Goal: Task Accomplishment & Management: Complete application form

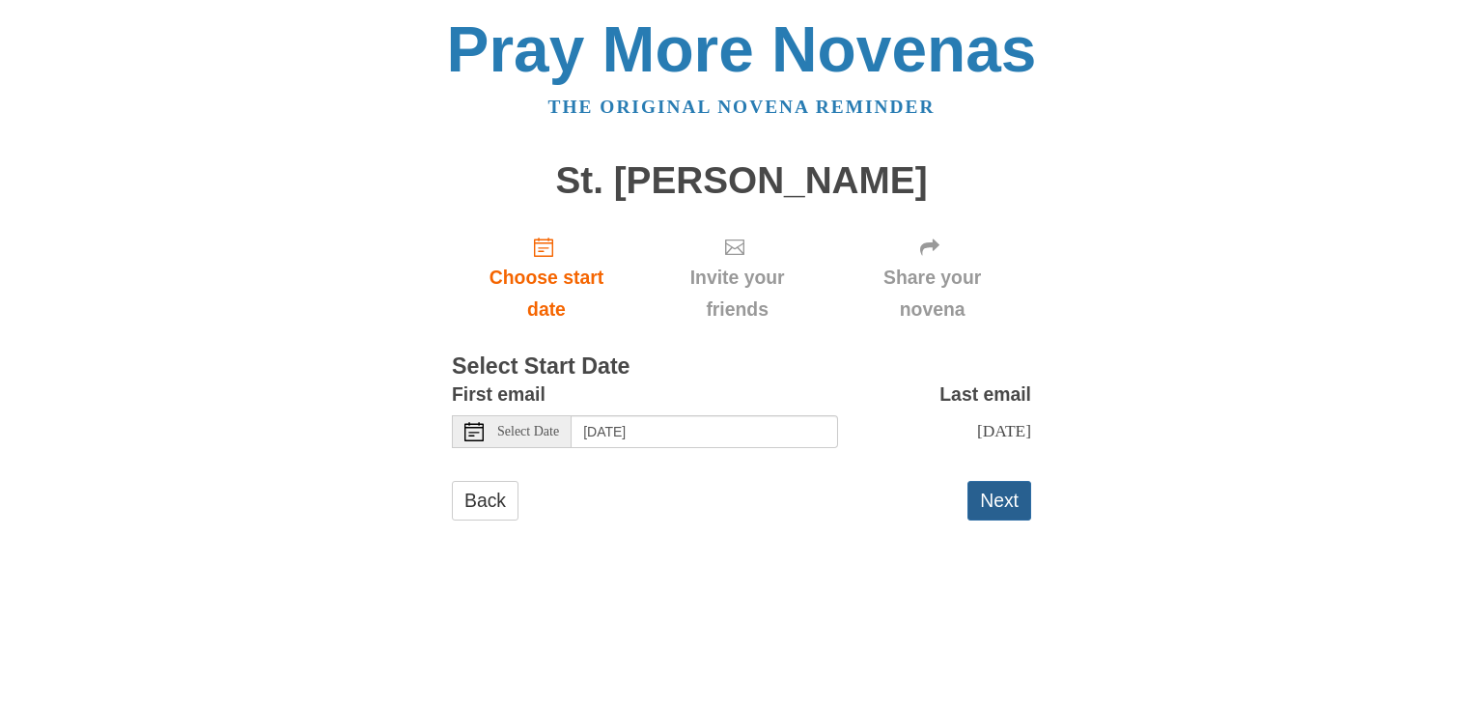
click at [993, 511] on button "Next" at bounding box center [1000, 501] width 64 height 40
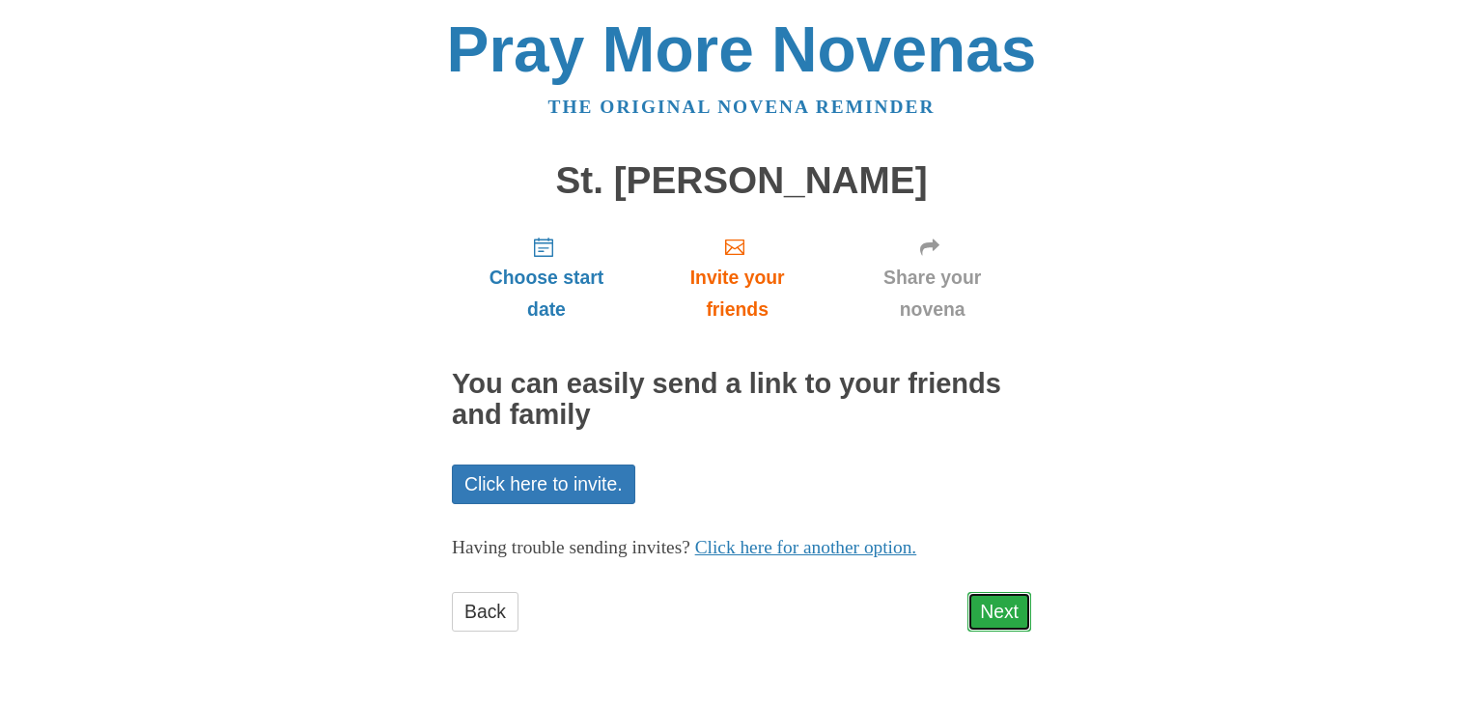
click at [989, 602] on link "Next" at bounding box center [1000, 612] width 64 height 40
